Goal: Task Accomplishment & Management: Manage account settings

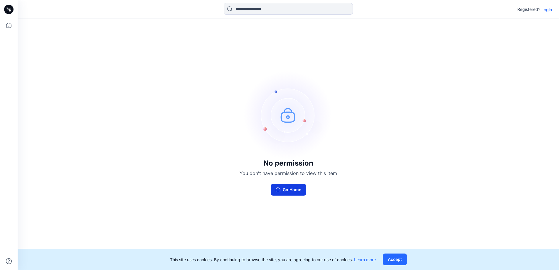
click at [291, 193] on button "Go Home" at bounding box center [289, 190] width 36 height 12
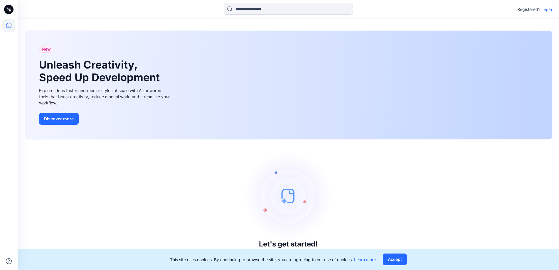
click at [546, 9] on p "Login" at bounding box center [547, 9] width 11 height 6
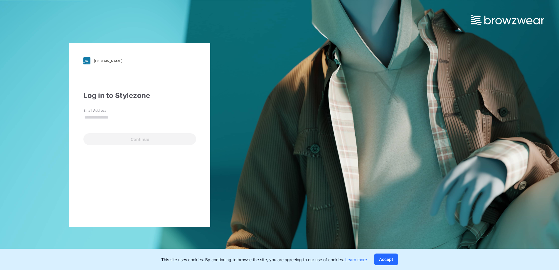
click at [109, 110] on label "Email Address" at bounding box center [103, 110] width 41 height 5
click at [109, 113] on input "Email Address" at bounding box center [139, 117] width 113 height 9
click at [109, 117] on input "Email Address" at bounding box center [139, 117] width 113 height 9
click at [118, 115] on input "***" at bounding box center [139, 117] width 113 height 9
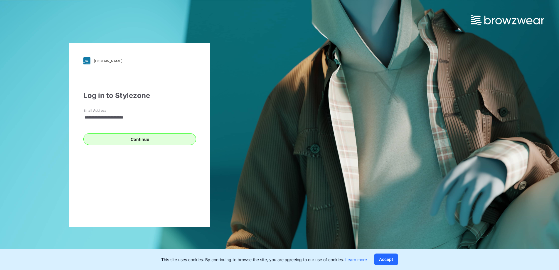
type input "**********"
click at [115, 143] on button "Continue" at bounding box center [139, 139] width 113 height 12
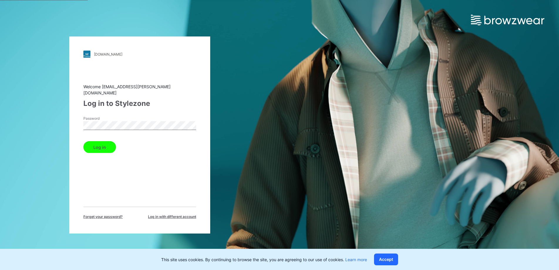
click at [83, 141] on button "Log in" at bounding box center [99, 147] width 33 height 12
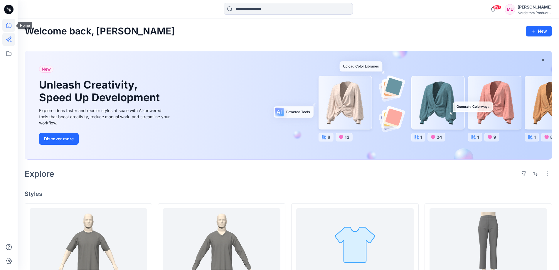
click at [6, 38] on icon at bounding box center [8, 39] width 13 height 13
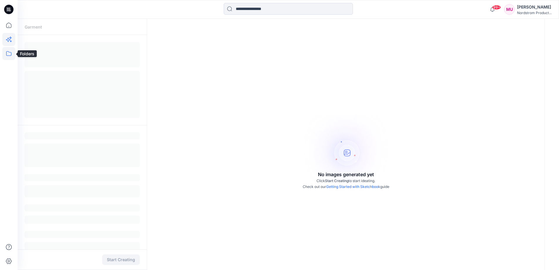
click at [9, 51] on icon at bounding box center [8, 53] width 13 height 13
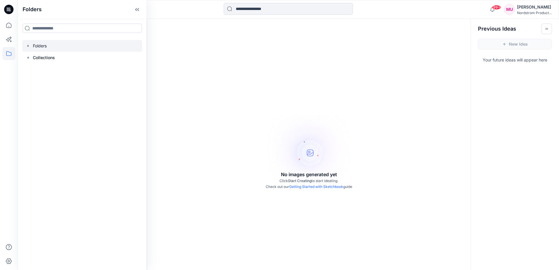
click at [54, 46] on div at bounding box center [82, 46] width 120 height 12
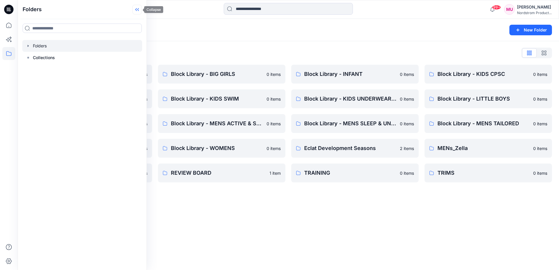
click at [138, 9] on icon at bounding box center [137, 9] width 1 height 3
